Goal: Information Seeking & Learning: Understand process/instructions

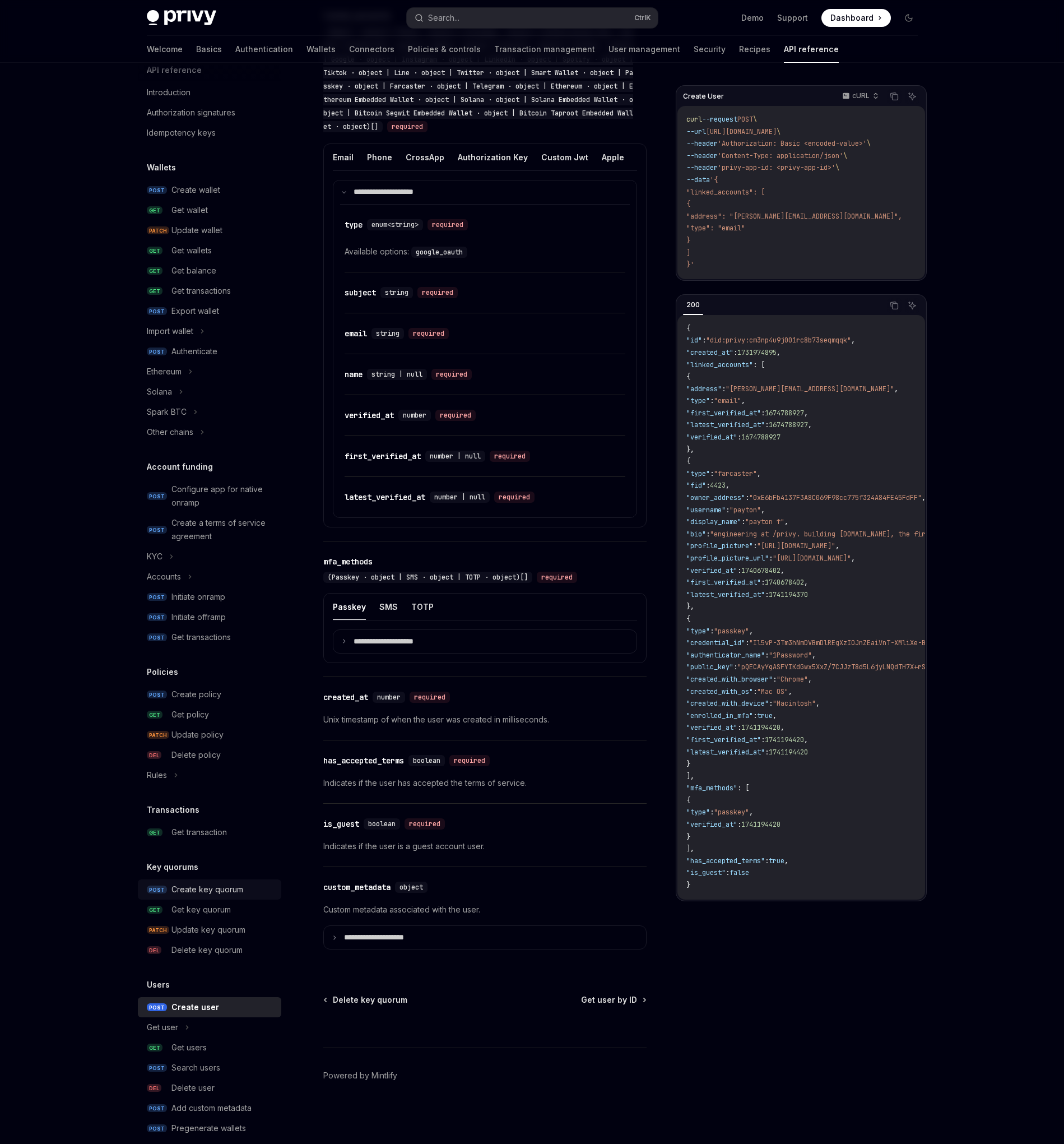
scroll to position [34, 0]
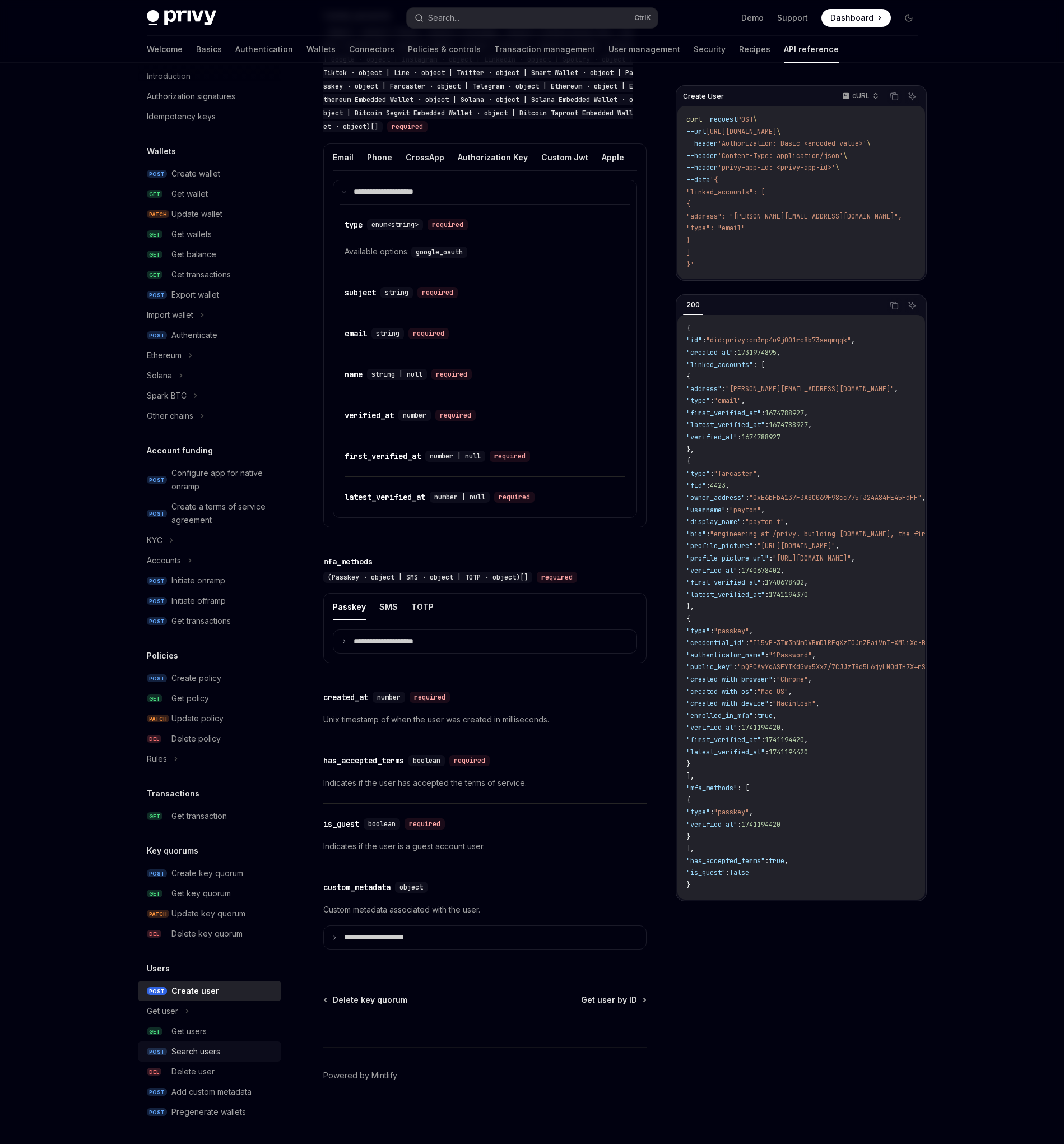
click at [207, 1057] on div "Search users" at bounding box center [195, 1051] width 49 height 14
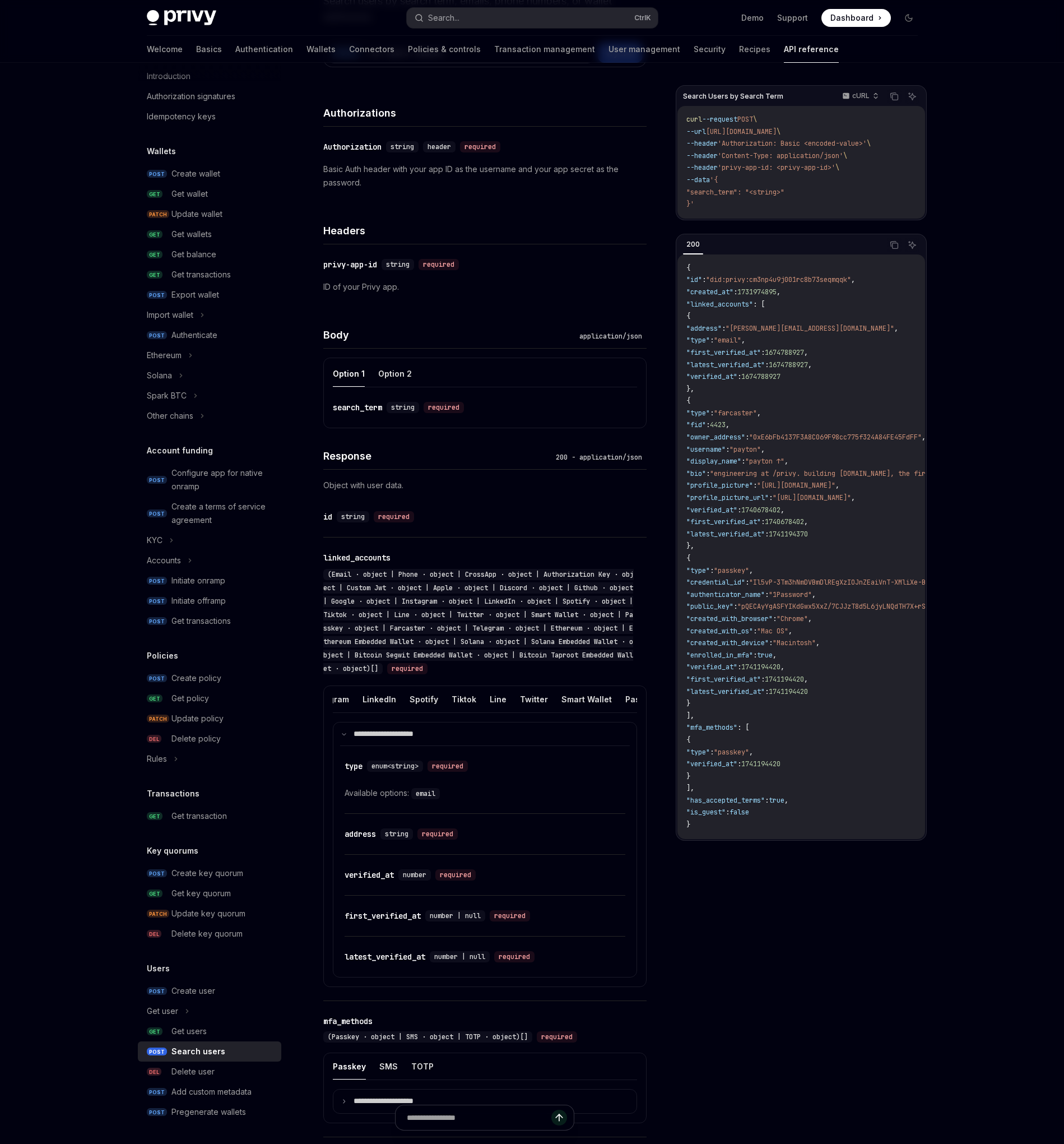
scroll to position [0, 460]
click at [514, 701] on button "Twitter" at bounding box center [528, 699] width 28 height 26
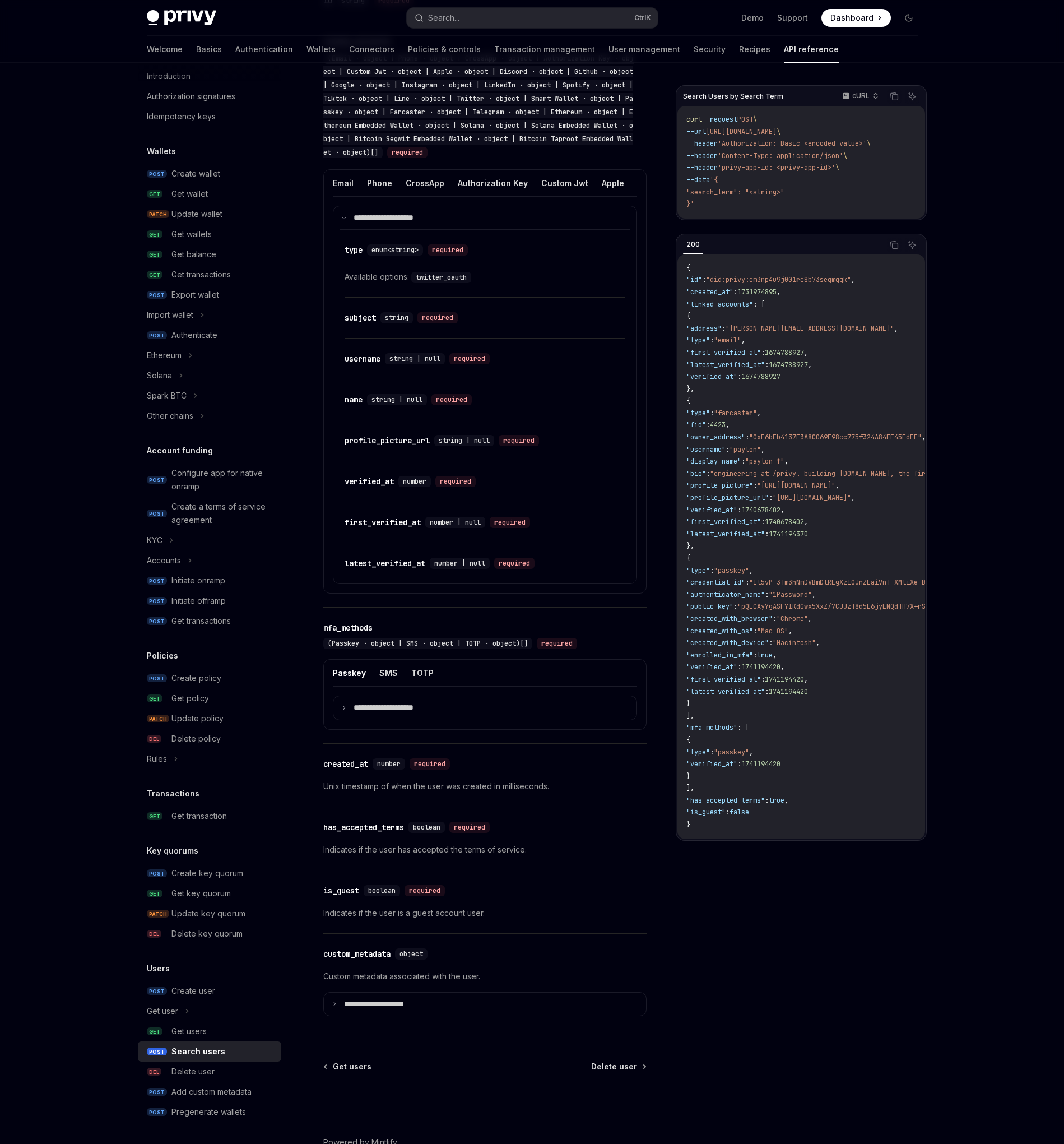
click at [351, 177] on button "Email" at bounding box center [343, 183] width 21 height 26
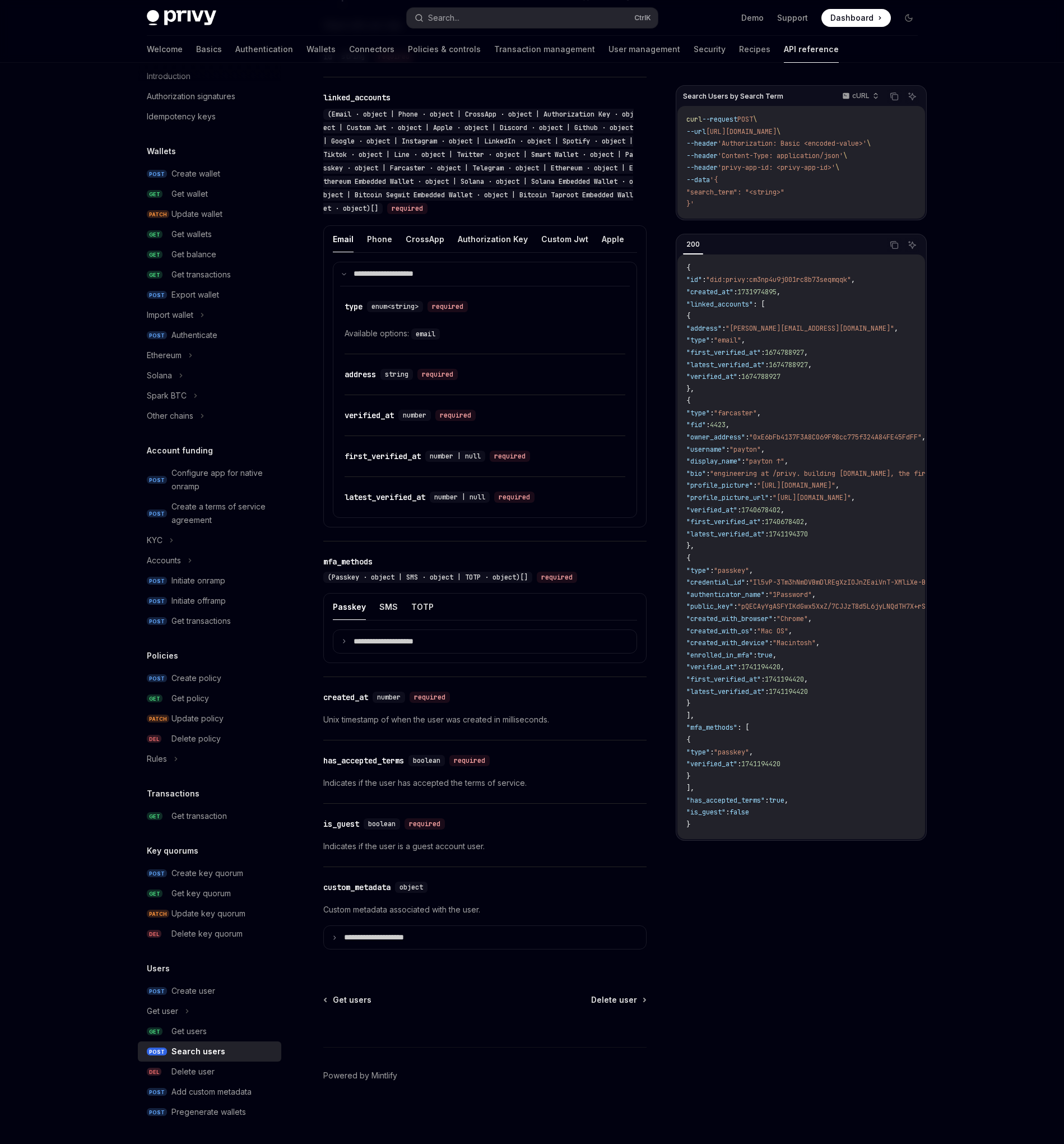
scroll to position [597, 0]
click at [377, 238] on button "Phone" at bounding box center [380, 239] width 26 height 26
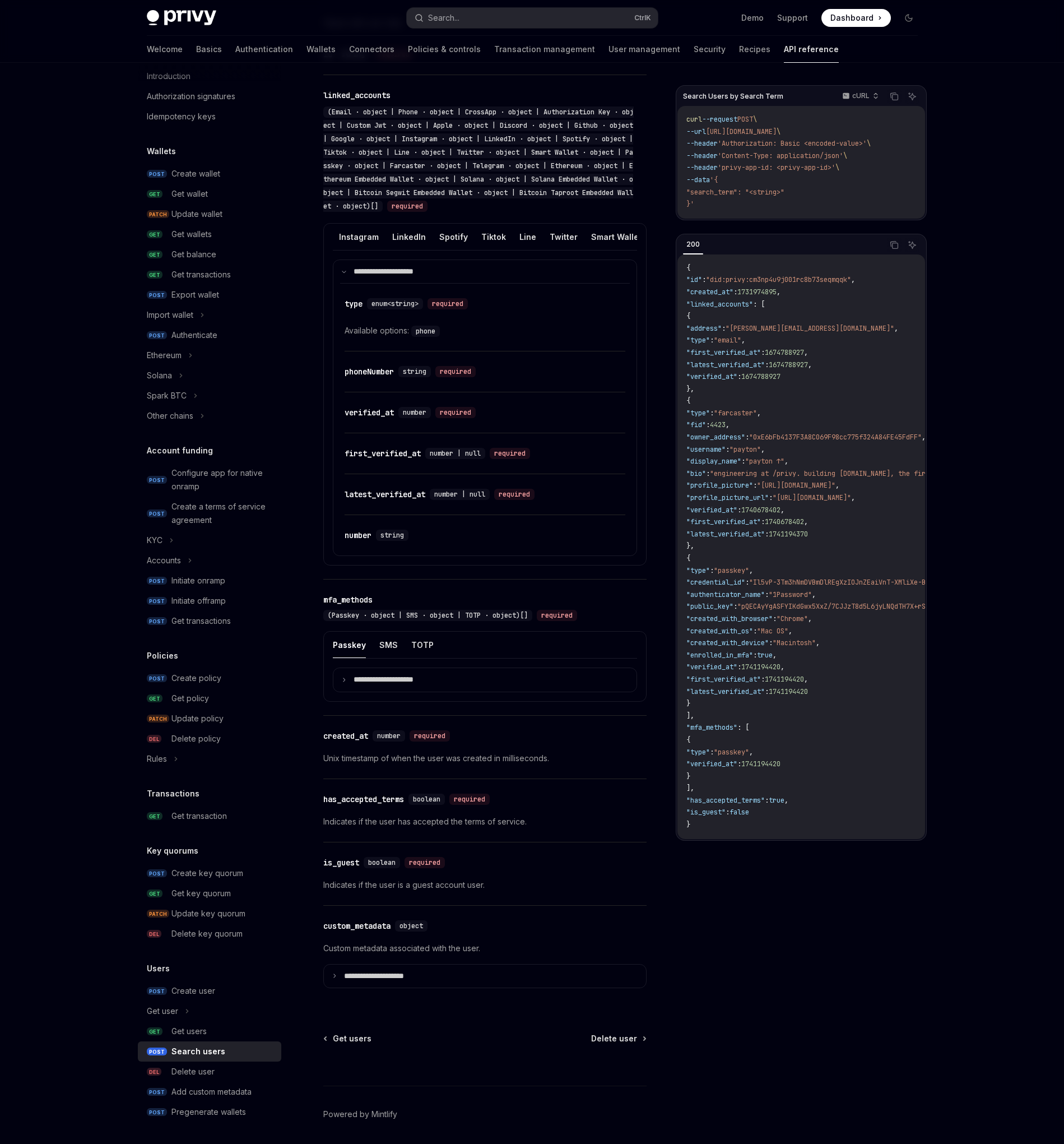
scroll to position [0, 451]
click at [524, 233] on button "Twitter" at bounding box center [538, 236] width 28 height 26
type textarea "*"
